Goal: Information Seeking & Learning: Learn about a topic

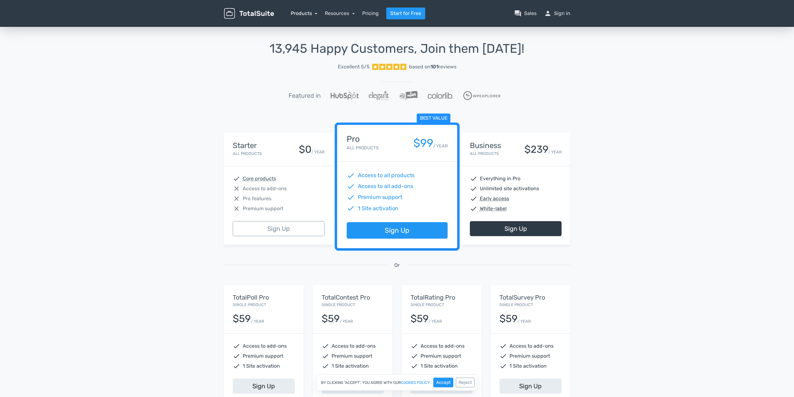
click at [305, 11] on link "Products" at bounding box center [304, 13] width 27 height 6
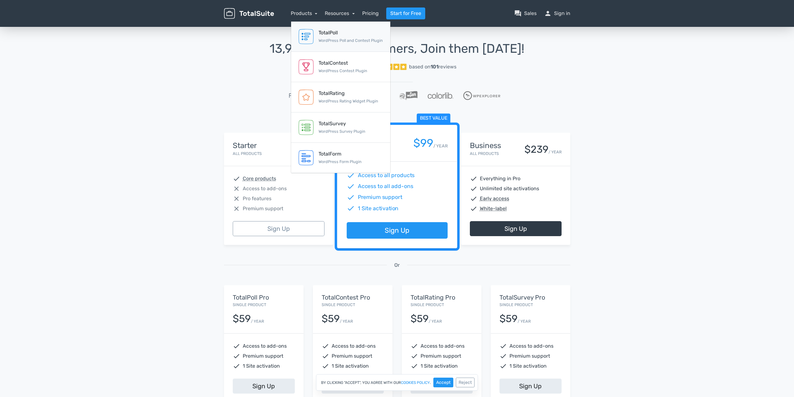
click at [314, 34] on link "TotalPoll WordPress Poll and Contest Plugin" at bounding box center [340, 37] width 99 height 30
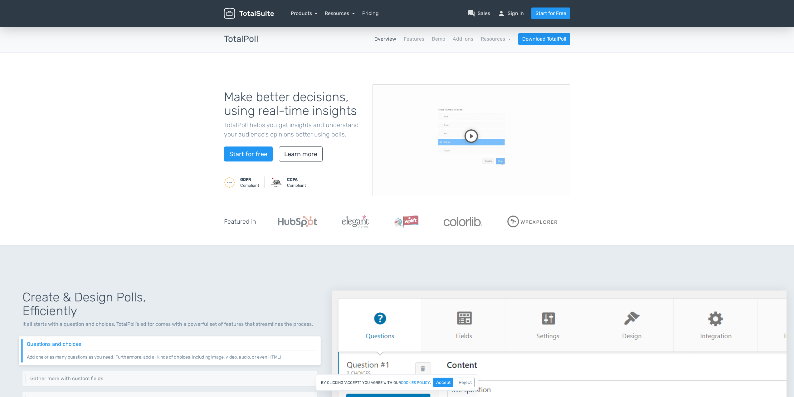
click at [464, 139] on video at bounding box center [471, 140] width 198 height 112
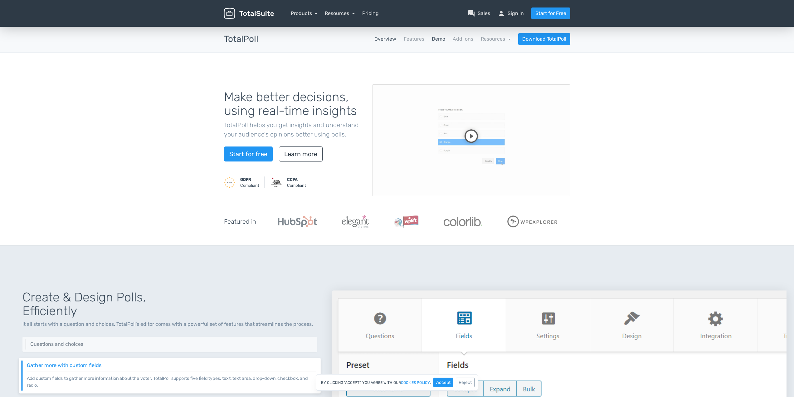
click at [435, 40] on link "Demo" at bounding box center [438, 38] width 13 height 7
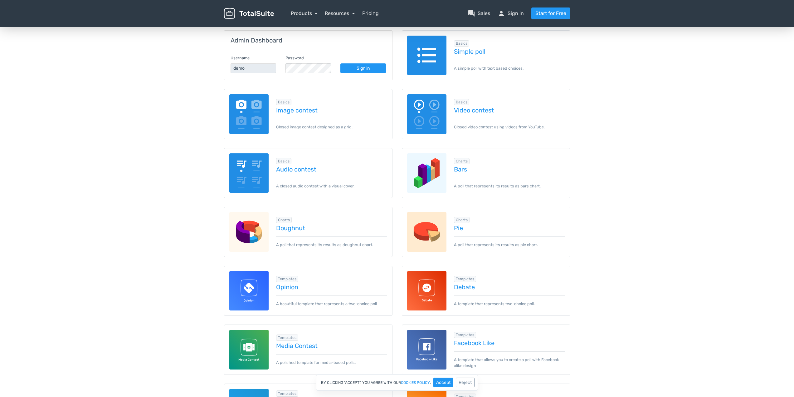
scroll to position [94, 0]
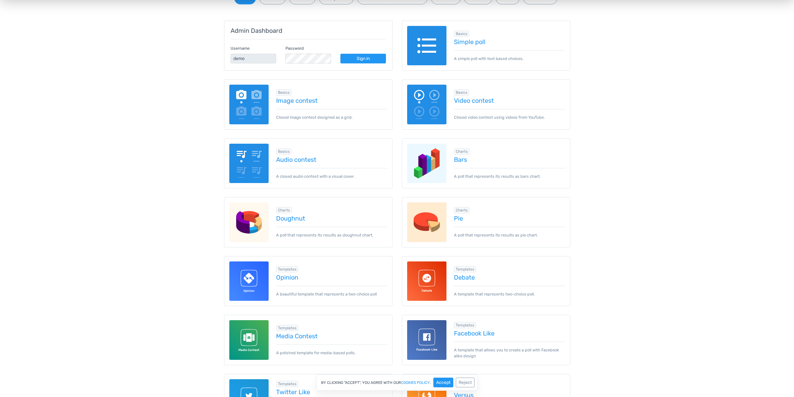
click at [430, 47] on img at bounding box center [427, 46] width 40 height 40
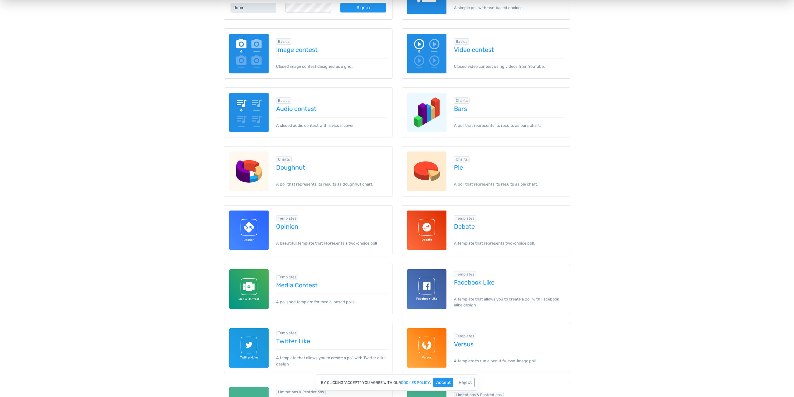
scroll to position [156, 0]
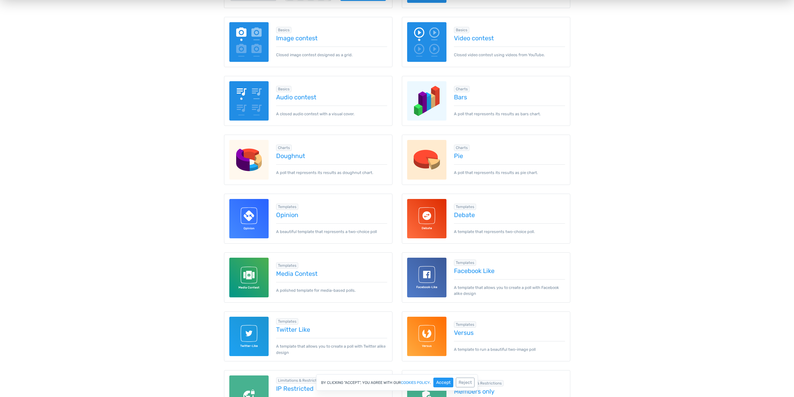
click at [427, 265] on img at bounding box center [427, 278] width 40 height 40
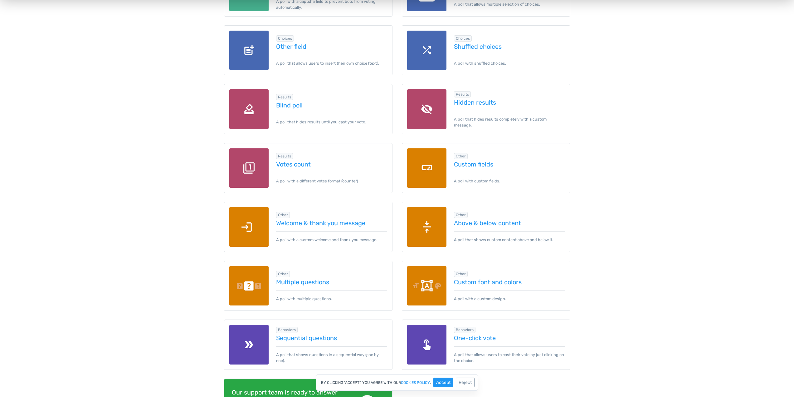
scroll to position [687, 0]
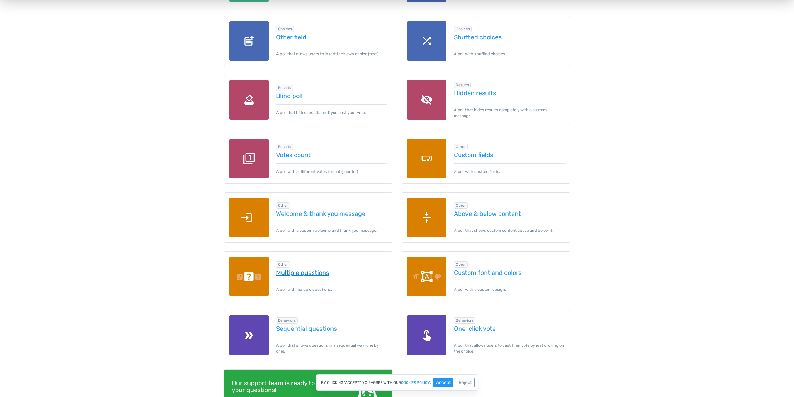
click at [320, 272] on link "Multiple questions" at bounding box center [331, 272] width 111 height 7
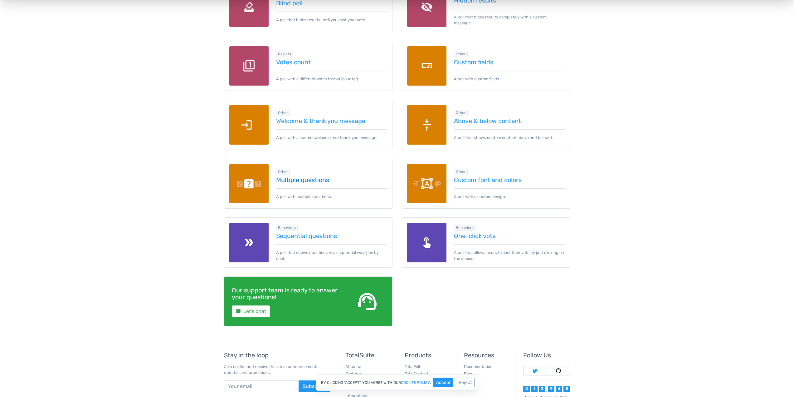
scroll to position [780, 0]
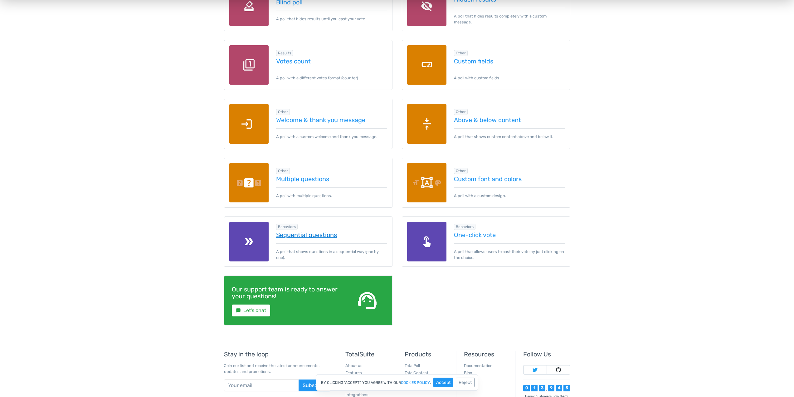
click at [326, 233] on link "Sequential questions" at bounding box center [331, 234] width 111 height 7
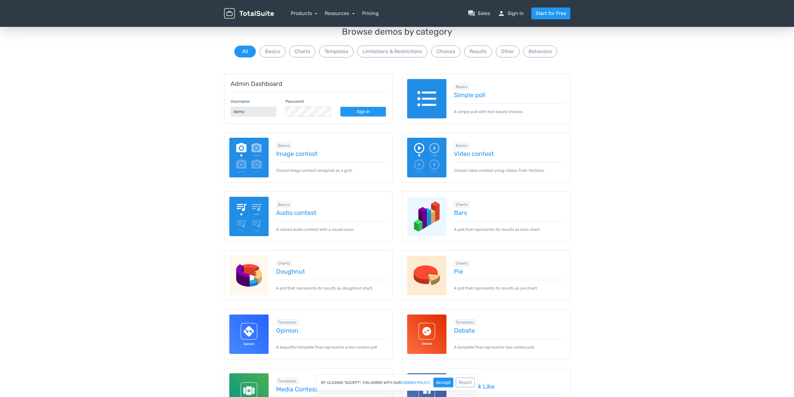
scroll to position [0, 0]
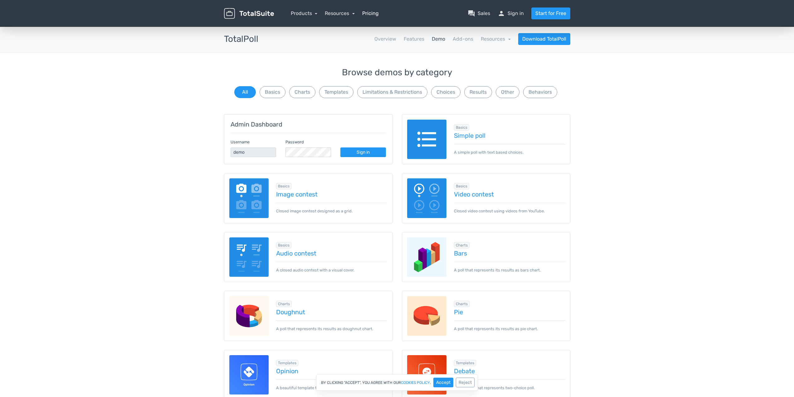
click at [370, 13] on link "Pricing" at bounding box center [370, 13] width 17 height 7
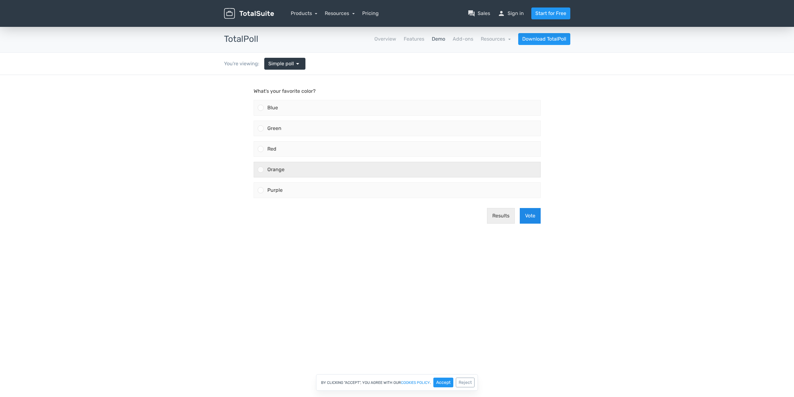
drag, startPoint x: 528, startPoint y: 216, endPoint x: 389, endPoint y: 169, distance: 147.4
click at [427, 190] on form "What's your favorite color? Blue Green Red" at bounding box center [397, 157] width 287 height 141
click at [389, 169] on div "Orange" at bounding box center [402, 169] width 277 height 15
click at [261, 169] on input "Orange" at bounding box center [261, 169] width 0 height 0
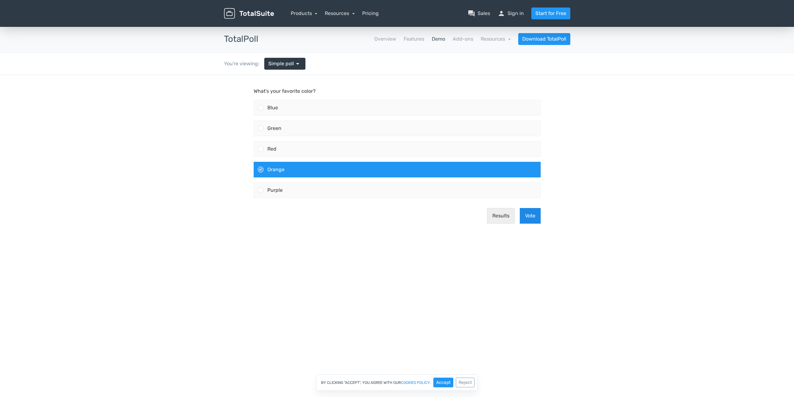
click at [538, 219] on button "Vote" at bounding box center [530, 216] width 21 height 16
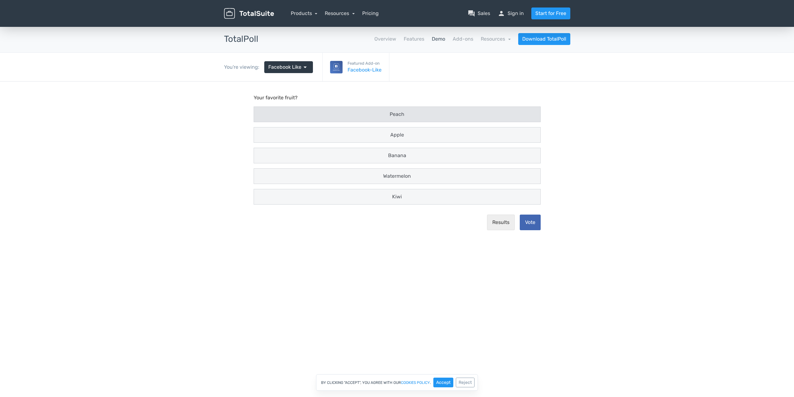
click at [412, 122] on label "Peach" at bounding box center [397, 114] width 292 height 21
click at [262, 116] on input "Peach" at bounding box center [260, 114] width 4 height 4
radio input "true"
click at [498, 185] on label "Watermelon" at bounding box center [397, 176] width 292 height 21
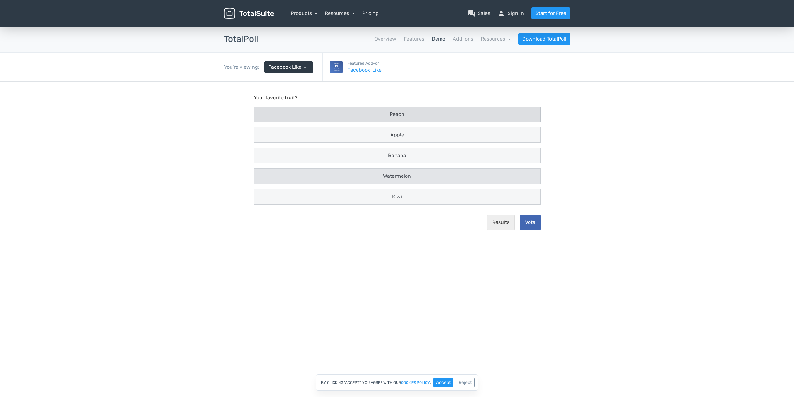
click at [262, 178] on input "Watermelon" at bounding box center [260, 176] width 4 height 4
radio input "true"
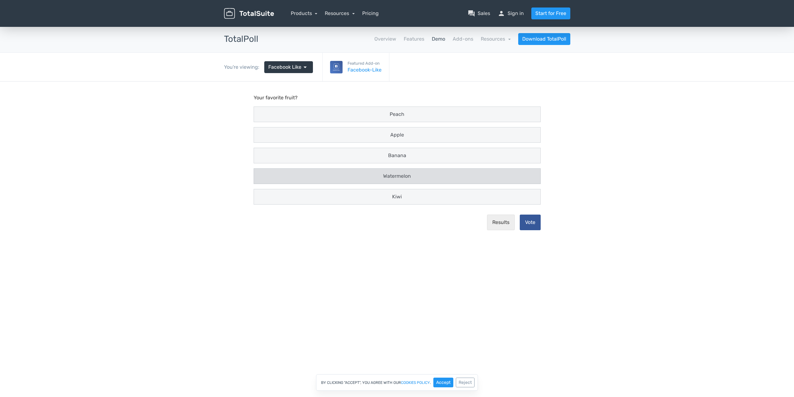
click at [532, 225] on button "Vote" at bounding box center [530, 222] width 21 height 16
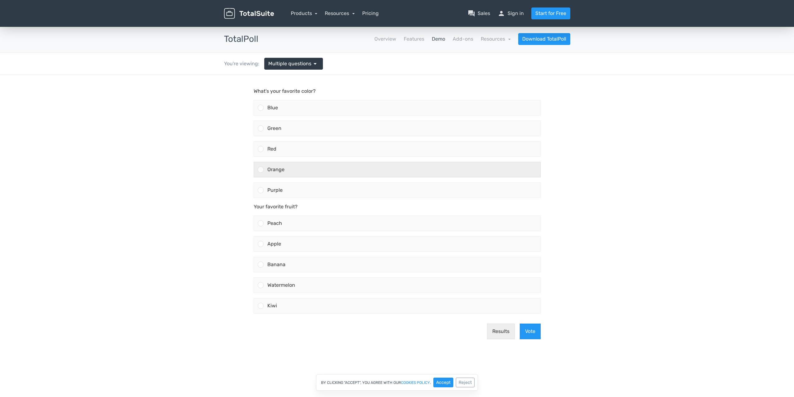
click at [363, 172] on div "Orange" at bounding box center [402, 169] width 277 height 15
click at [261, 169] on input "Orange" at bounding box center [261, 169] width 0 height 0
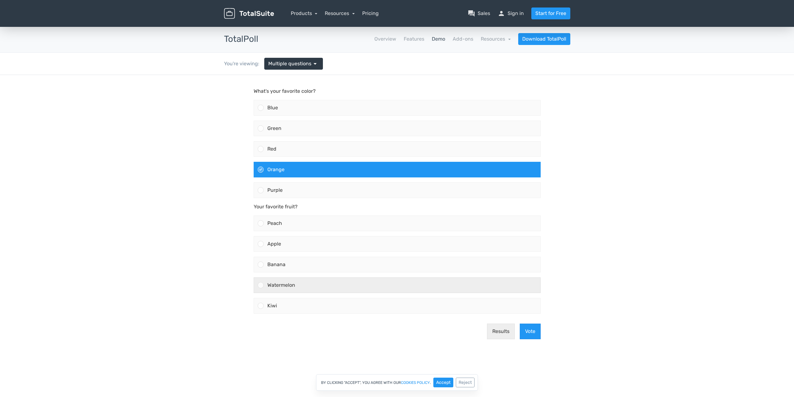
click at [501, 292] on div "Watermelon" at bounding box center [397, 285] width 287 height 16
click at [261, 285] on input "Watermelon" at bounding box center [261, 285] width 0 height 0
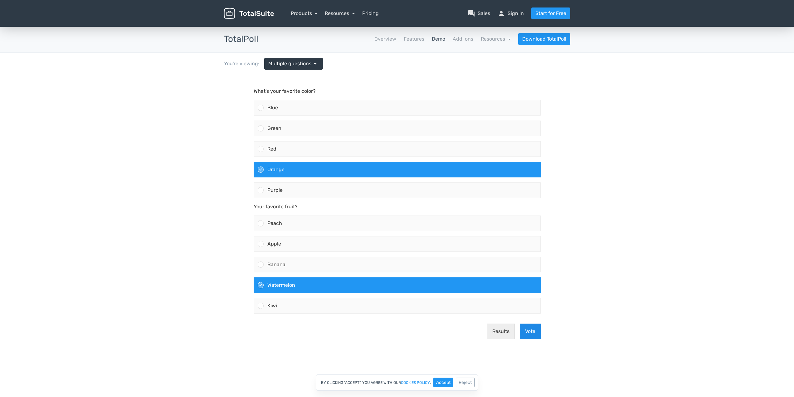
click at [530, 330] on button "Vote" at bounding box center [530, 331] width 21 height 16
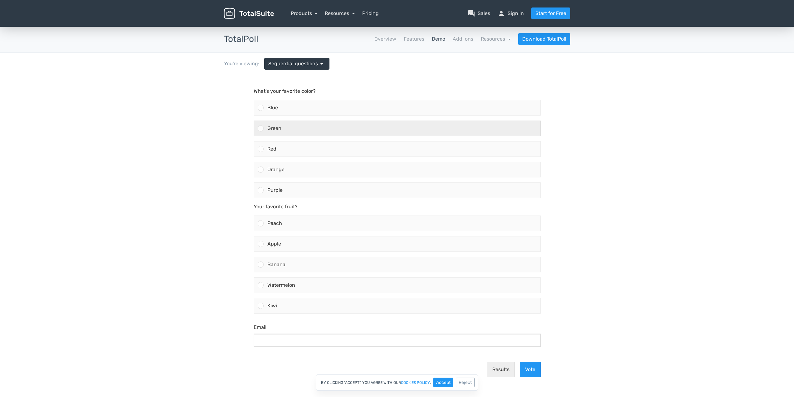
click at [374, 120] on div "Green" at bounding box center [397, 128] width 287 height 16
click at [261, 128] on input "Green" at bounding box center [261, 128] width 0 height 0
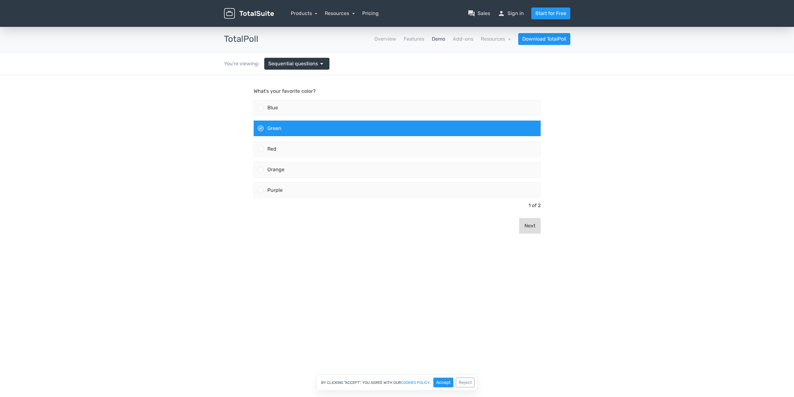
click at [540, 223] on button "Next" at bounding box center [530, 226] width 22 height 16
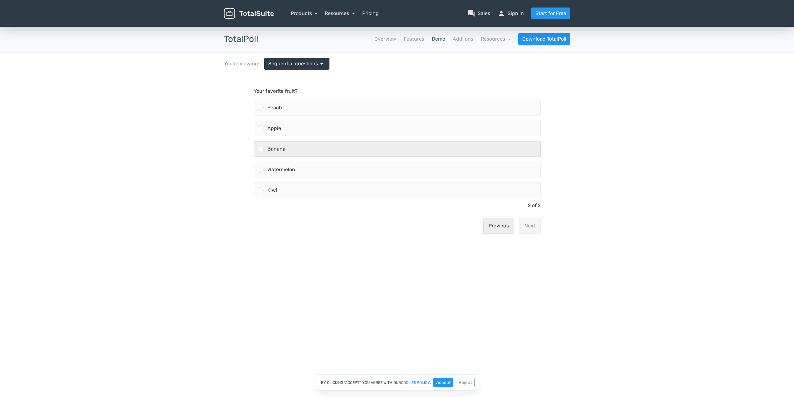
click at [488, 155] on div "Banana" at bounding box center [402, 148] width 277 height 15
click at [261, 149] on input "Banana" at bounding box center [261, 149] width 0 height 0
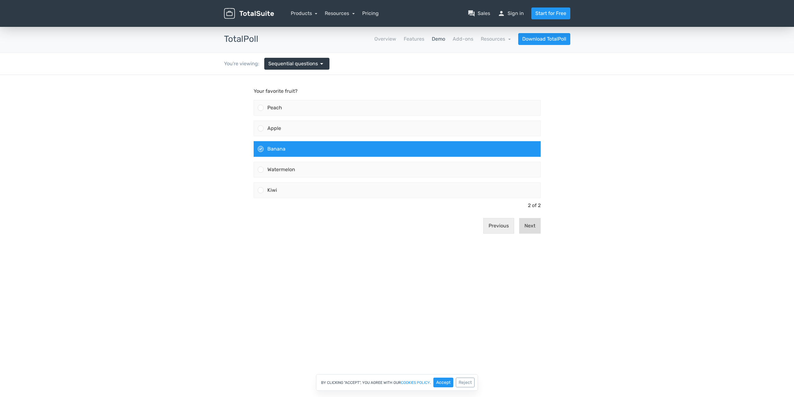
click at [531, 227] on button "Next" at bounding box center [530, 226] width 22 height 16
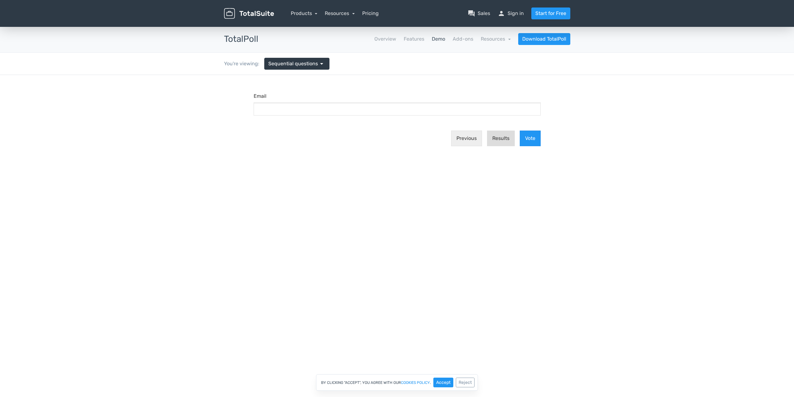
click at [503, 140] on button "Results" at bounding box center [501, 138] width 28 height 16
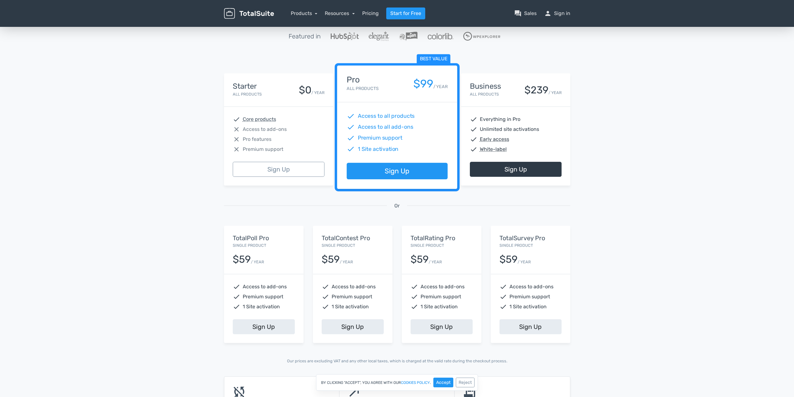
scroll to position [62, 0]
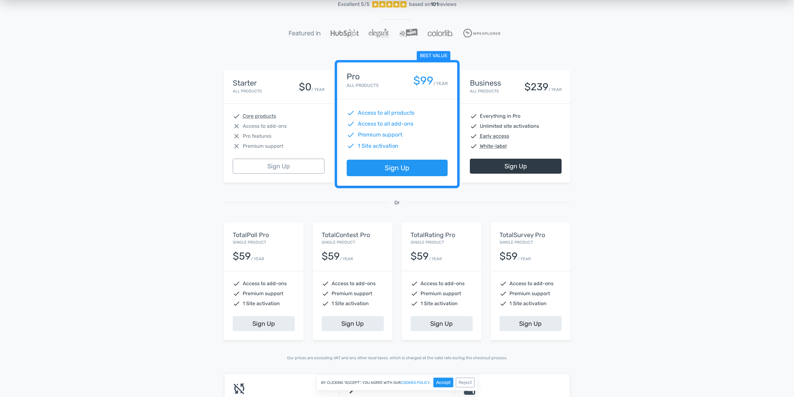
click at [262, 285] on span "Access to add-ons" at bounding box center [265, 283] width 44 height 7
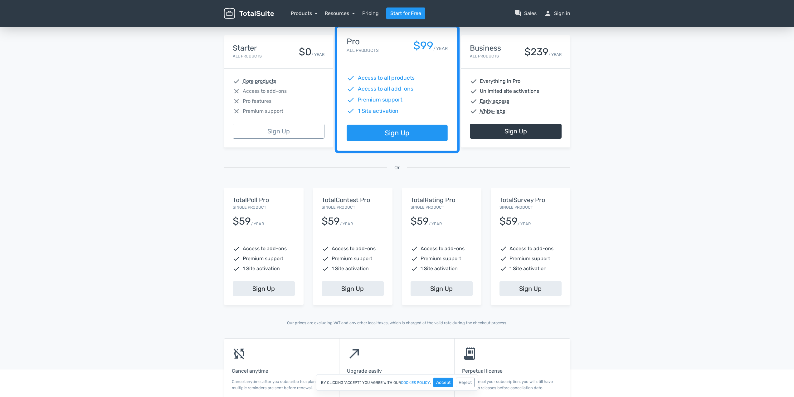
scroll to position [0, 0]
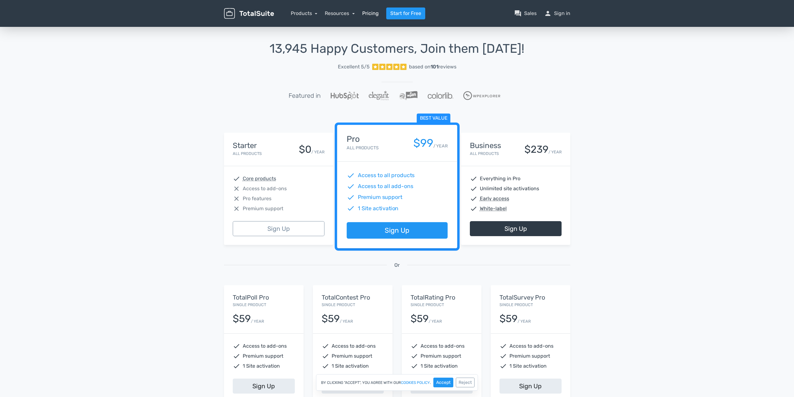
click at [364, 11] on link "Pricing" at bounding box center [370, 13] width 17 height 7
click at [286, 15] on nav "Products TotalPoll WordPress Poll and Contest Plugin TotalContest WordPress Con…" at bounding box center [427, 13] width 297 height 12
click at [291, 11] on nav "Products TotalPoll WordPress Poll and Contest Plugin TotalContest WordPress Con…" at bounding box center [427, 13] width 297 height 12
click at [300, 12] on link "Products" at bounding box center [304, 13] width 27 height 6
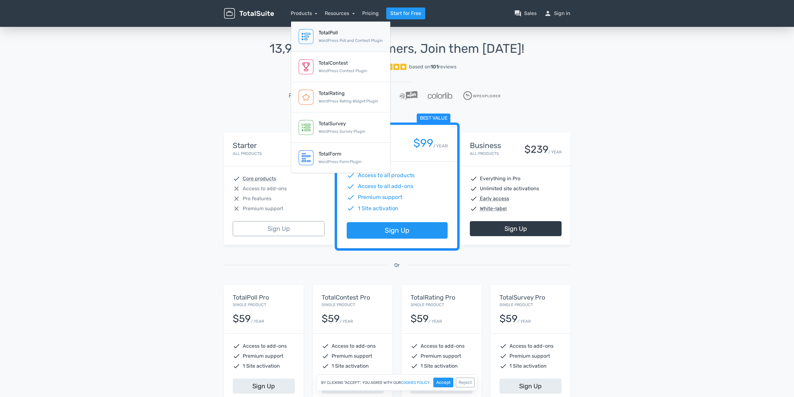
click at [343, 37] on div "TotalPoll WordPress Poll and Contest Plugin" at bounding box center [351, 36] width 64 height 15
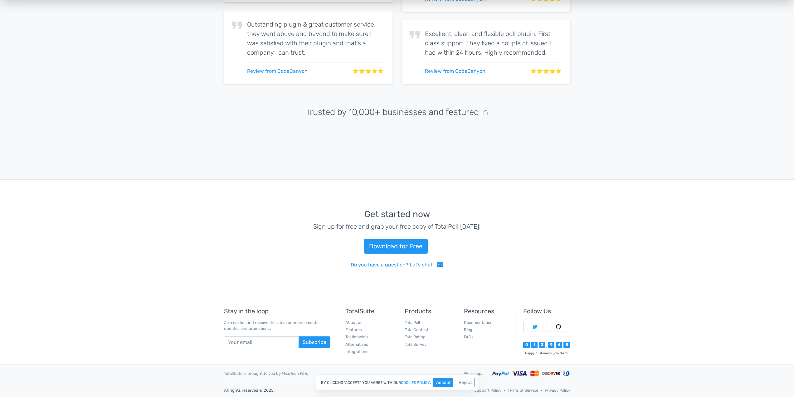
scroll to position [1522, 0]
